Goal: Task Accomplishment & Management: Complete application form

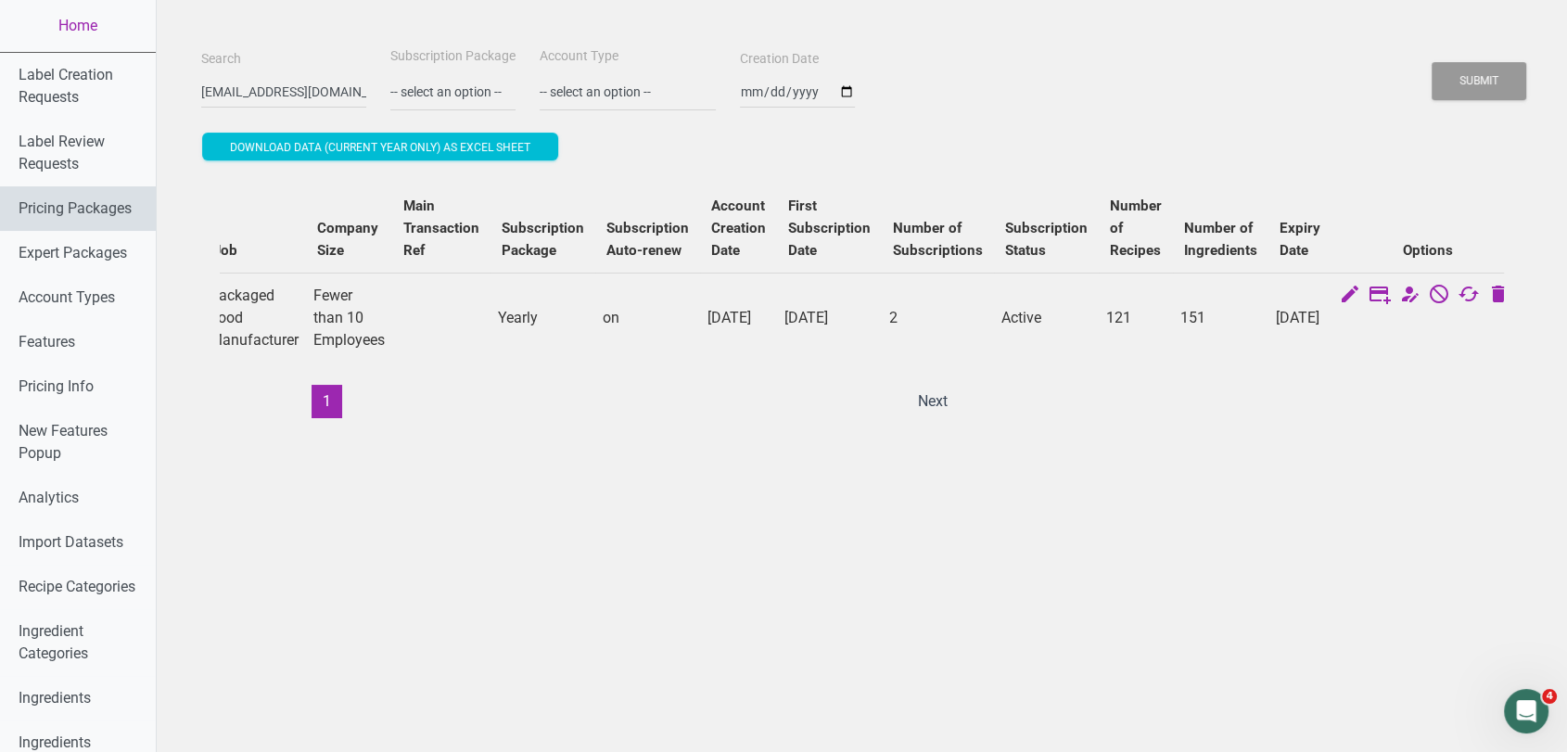
click at [64, 206] on link "Pricing Packages" at bounding box center [78, 208] width 156 height 45
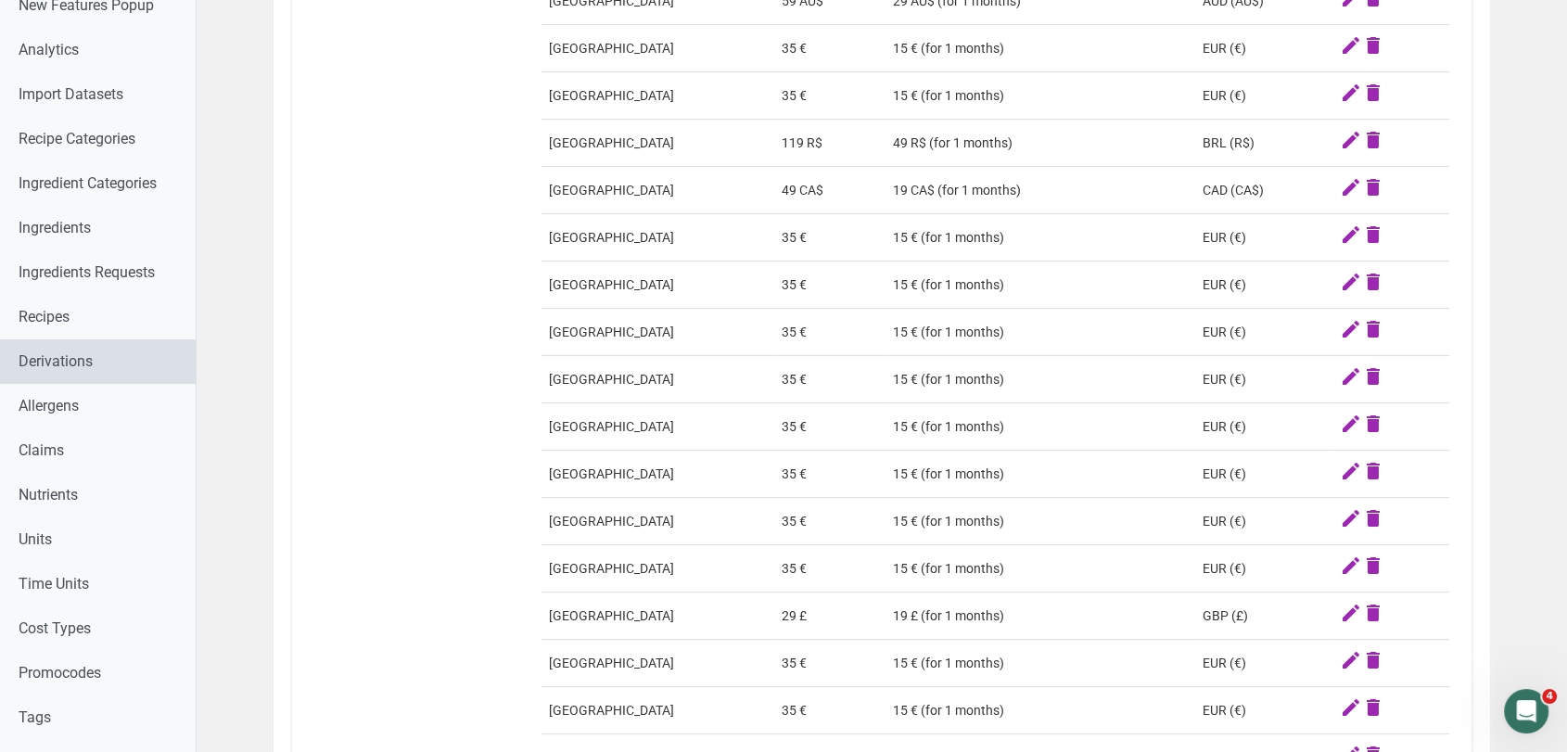
scroll to position [617, 0]
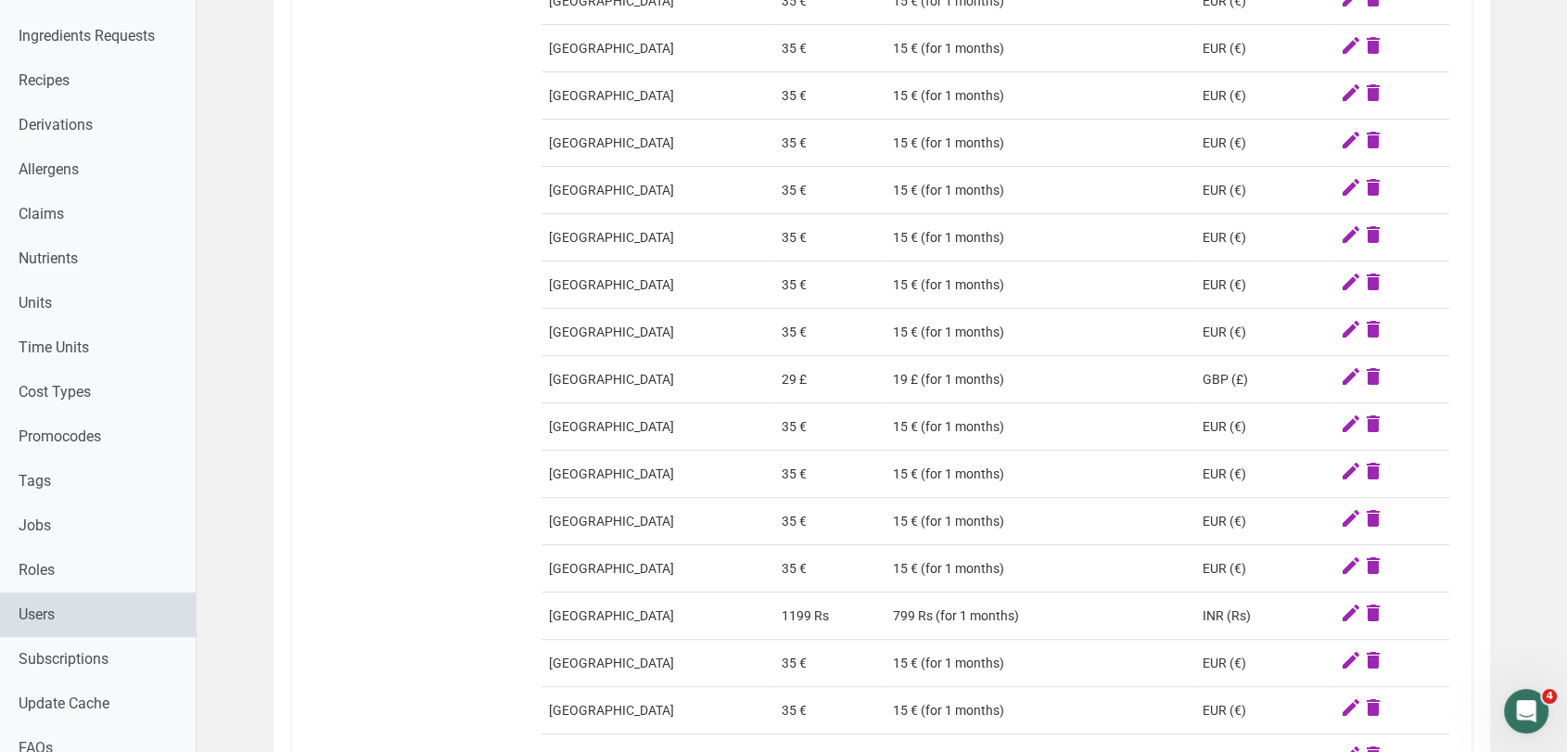
click at [108, 615] on link "Users" at bounding box center [98, 614] width 196 height 45
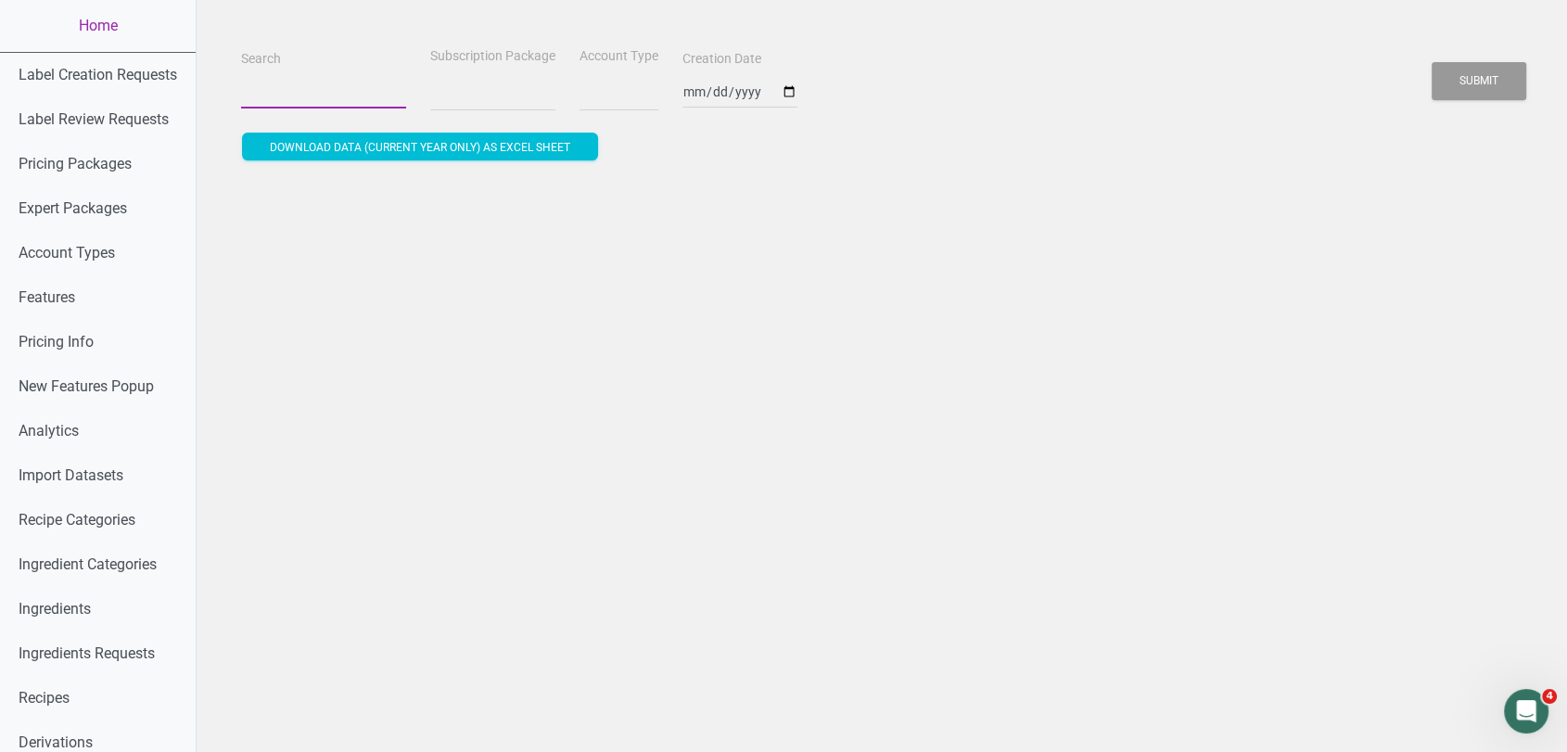
click at [270, 98] on input "Search" at bounding box center [323, 91] width 165 height 33
paste input "£141.25 gbp"
type input "£141.25 gbp"
select select
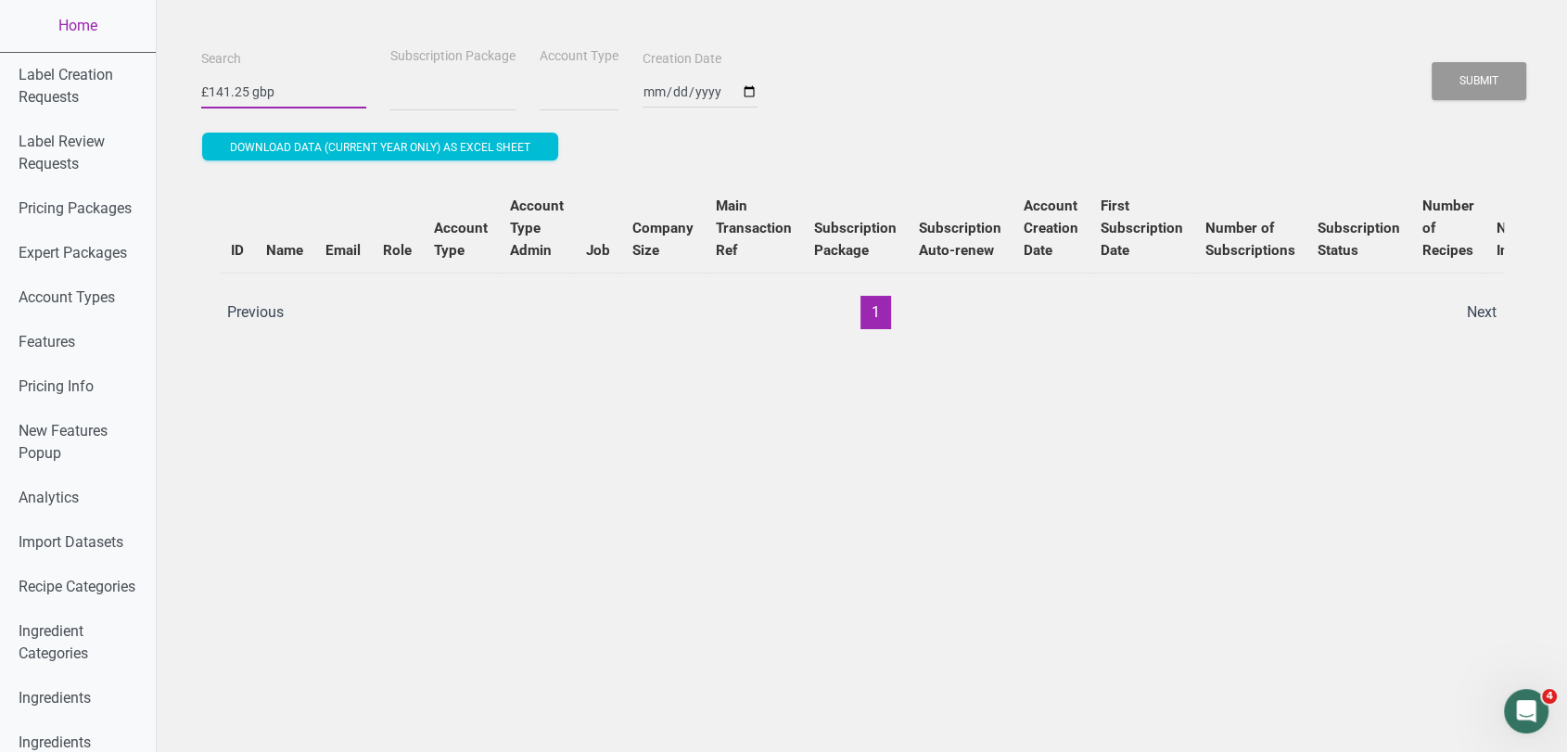
click at [293, 79] on input "£141.25 gbp" at bounding box center [283, 91] width 165 height 33
select select
click at [293, 79] on input "£141.25 gbp" at bounding box center [283, 91] width 165 height 33
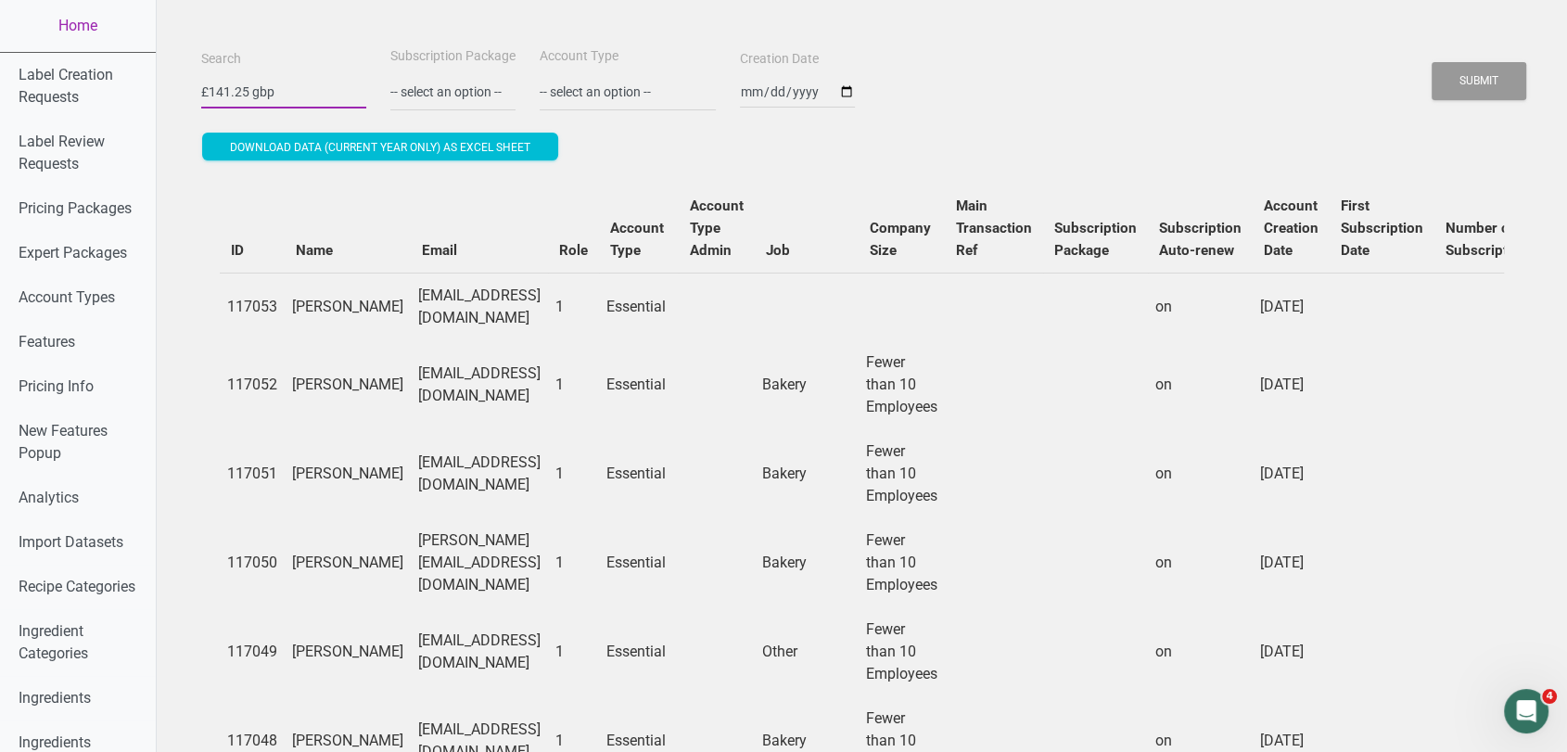
paste input "[EMAIL_ADDRESS][DOMAIN_NAME]"
type input "[EMAIL_ADDRESS][DOMAIN_NAME]"
click at [1432, 62] on button "Submit" at bounding box center [1479, 81] width 95 height 38
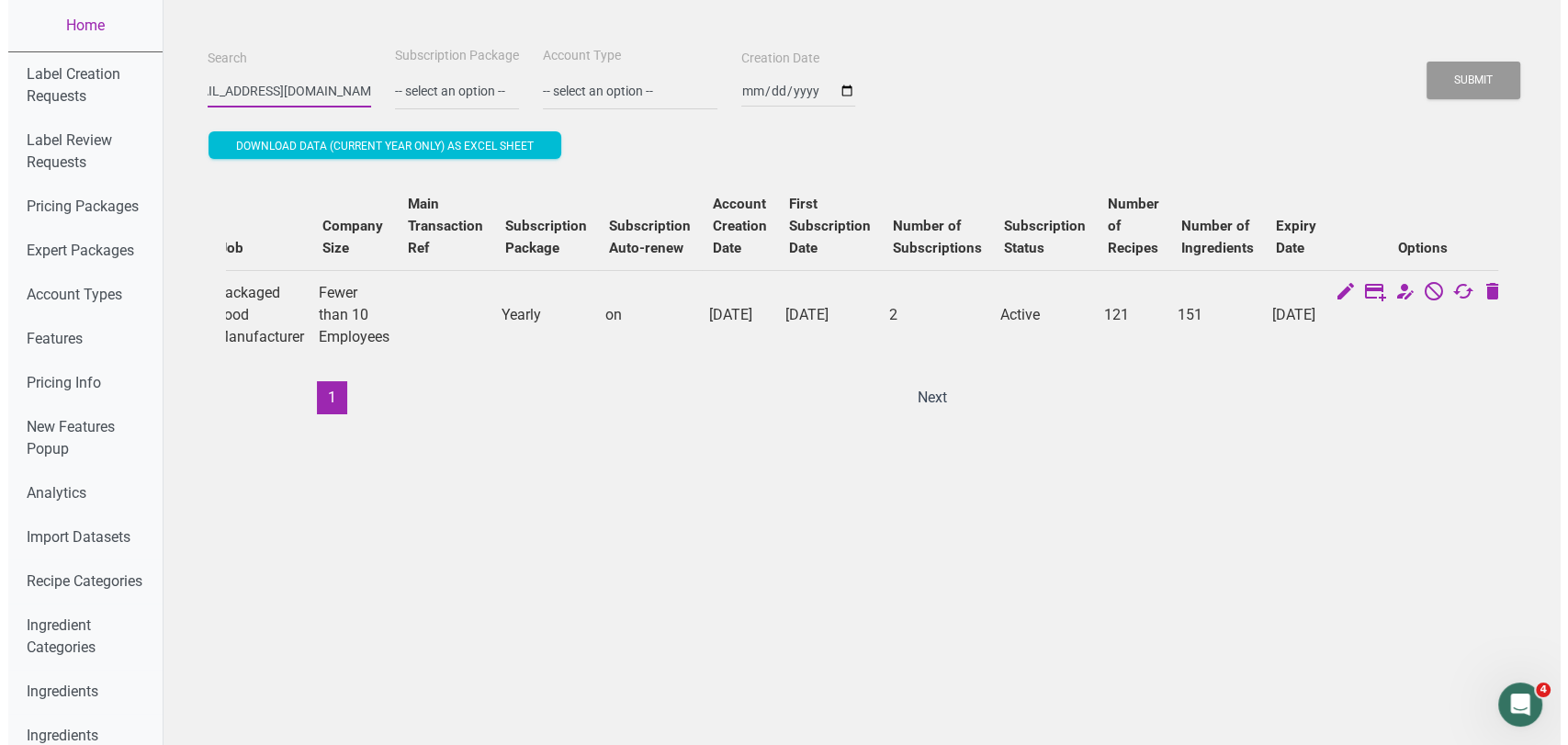
scroll to position [0, 0]
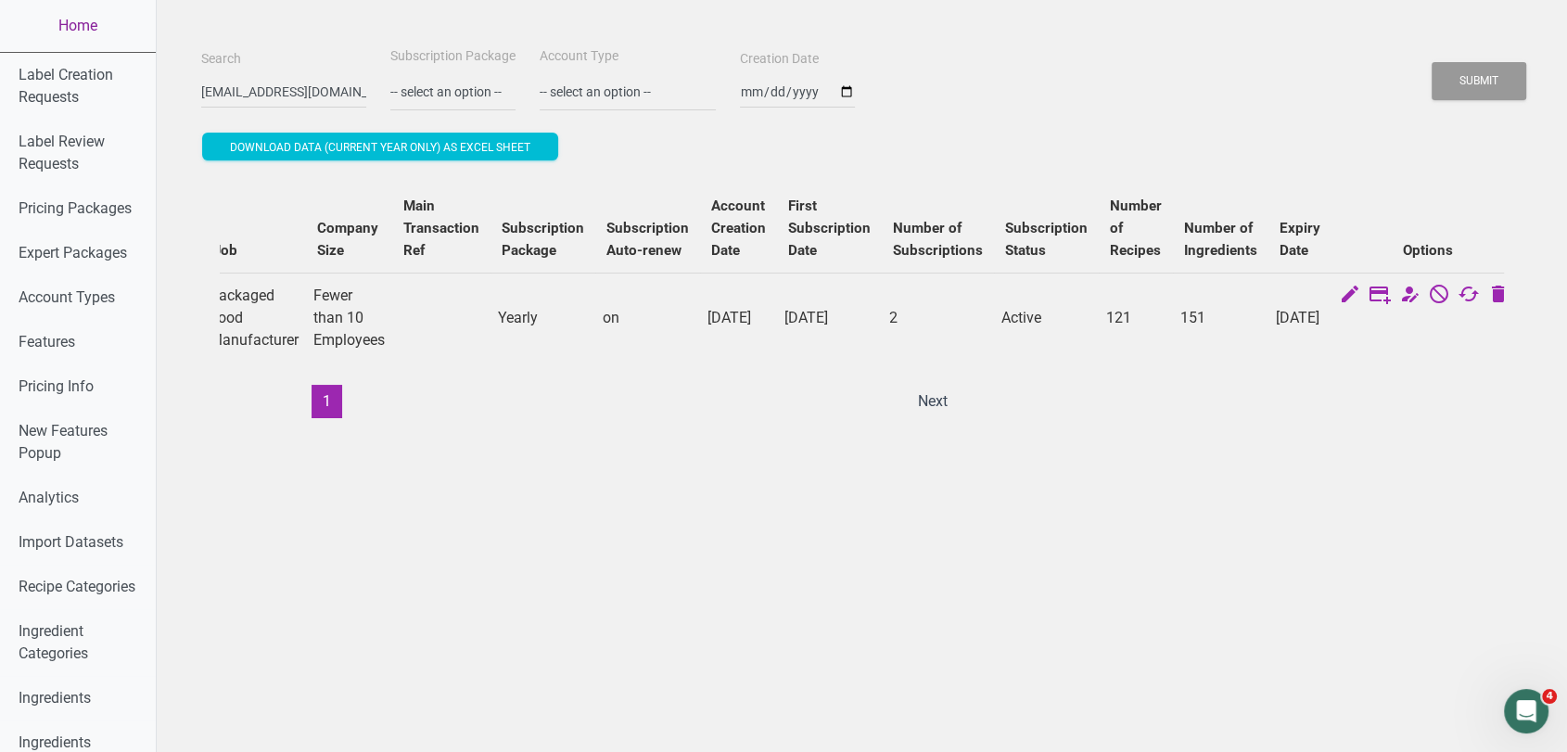
click at [74, 41] on link "Home" at bounding box center [78, 26] width 156 height 52
